Goal: Task Accomplishment & Management: Use online tool/utility

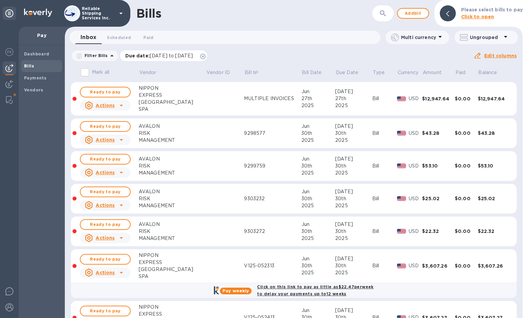
click at [205, 55] on icon at bounding box center [202, 56] width 5 height 5
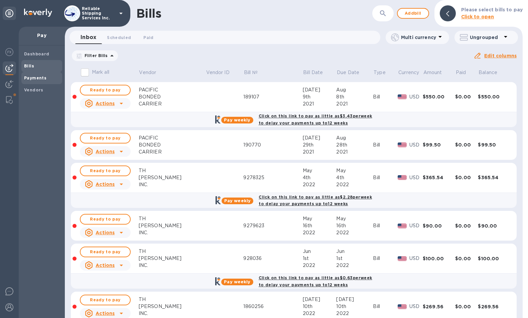
click at [36, 83] on div "Payments" at bounding box center [41, 78] width 41 height 12
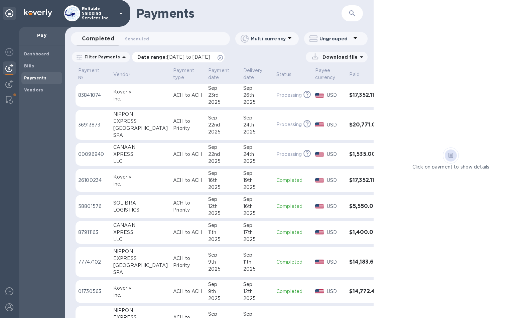
click at [223, 59] on icon at bounding box center [219, 57] width 5 height 5
click at [36, 65] on span "Bills" at bounding box center [41, 66] width 35 height 7
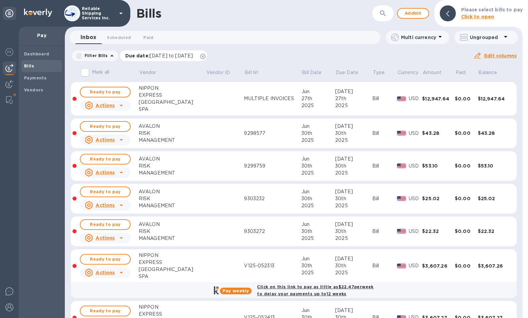
click at [205, 57] on icon at bounding box center [202, 56] width 5 height 5
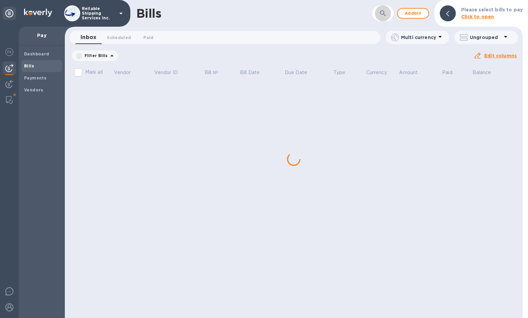
click at [387, 15] on icon "button" at bounding box center [383, 13] width 8 height 8
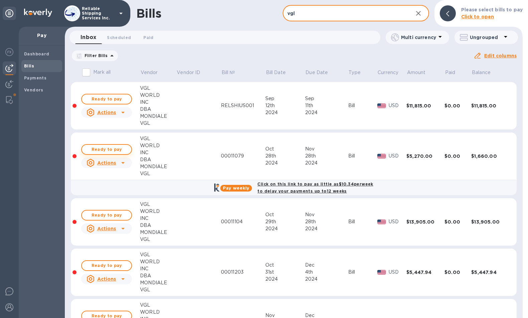
type input "vgl"
click at [118, 150] on span "Ready to pay" at bounding box center [106, 150] width 39 height 8
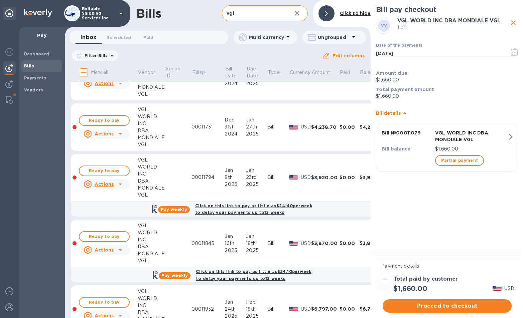
scroll to position [668, 0]
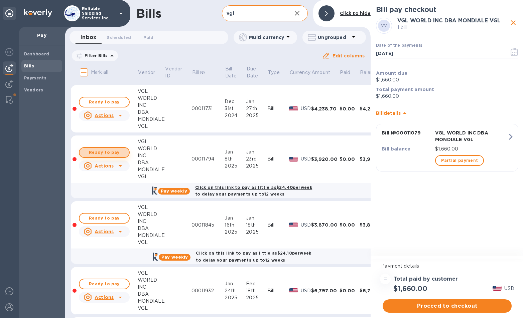
click at [121, 152] on span "Ready to pay" at bounding box center [104, 153] width 39 height 8
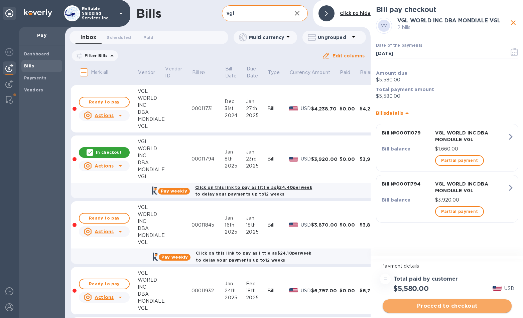
click at [470, 305] on span "Proceed to checkout" at bounding box center [447, 306] width 118 height 8
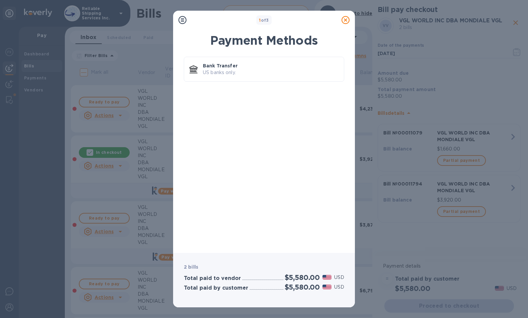
click at [346, 20] on icon at bounding box center [345, 20] width 8 height 8
